Goal: Use online tool/utility: Utilize a website feature to perform a specific function

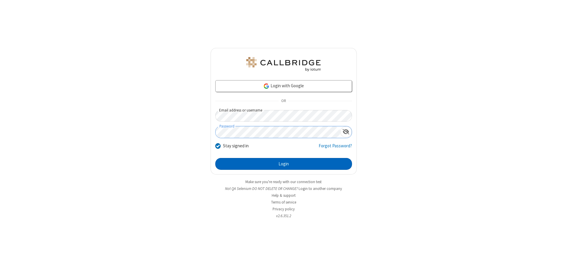
click at [284, 164] on button "Login" at bounding box center [283, 164] width 137 height 12
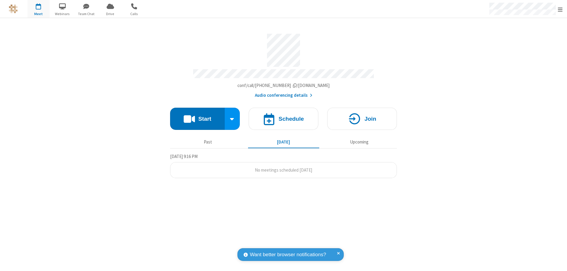
click at [197, 116] on button "Start" at bounding box center [197, 119] width 55 height 22
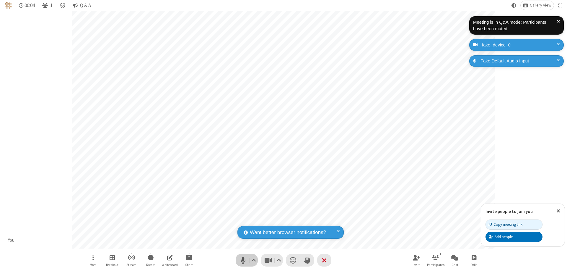
click at [243, 260] on span "Mute (⌘+Shift+A)" at bounding box center [243, 260] width 9 height 9
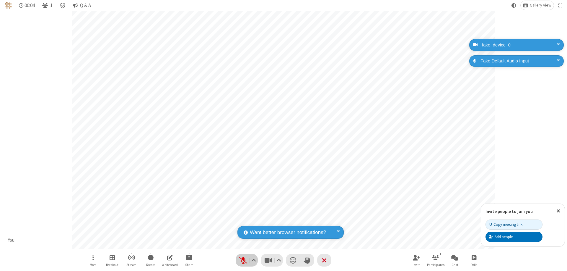
click at [243, 260] on span "Unmute (⌘+Shift+A)" at bounding box center [243, 260] width 9 height 9
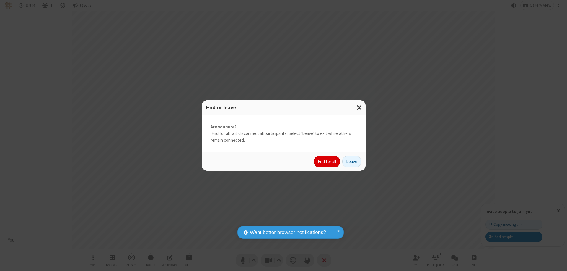
click at [327, 161] on button "End for all" at bounding box center [327, 161] width 26 height 12
